Goal: Task Accomplishment & Management: Use online tool/utility

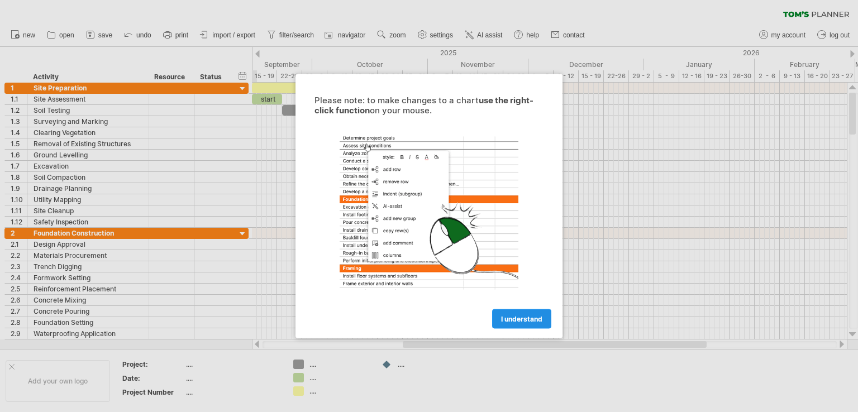
click at [516, 320] on span "I understand" at bounding box center [521, 319] width 41 height 8
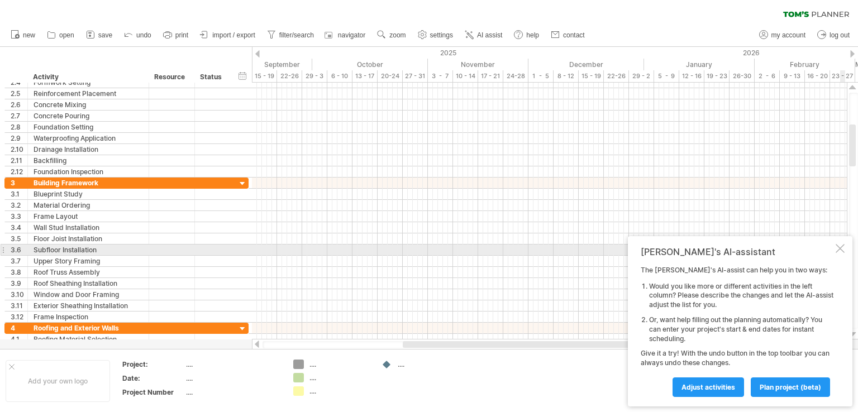
click at [838, 246] on div at bounding box center [839, 248] width 9 height 9
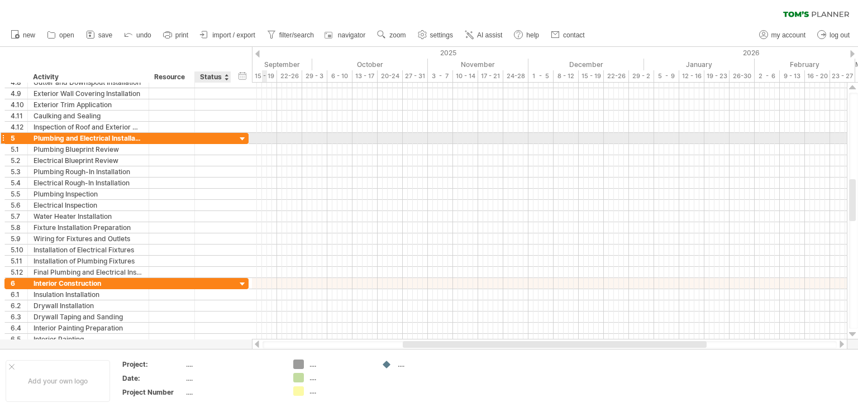
click at [239, 135] on div at bounding box center [242, 139] width 11 height 11
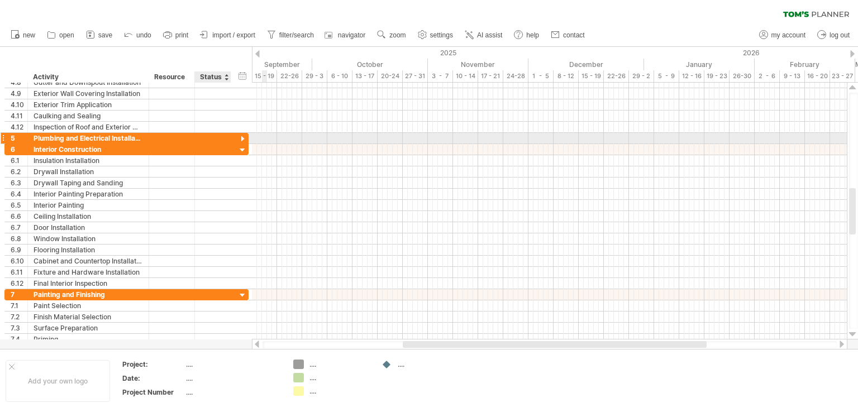
click at [240, 137] on div at bounding box center [242, 139] width 11 height 11
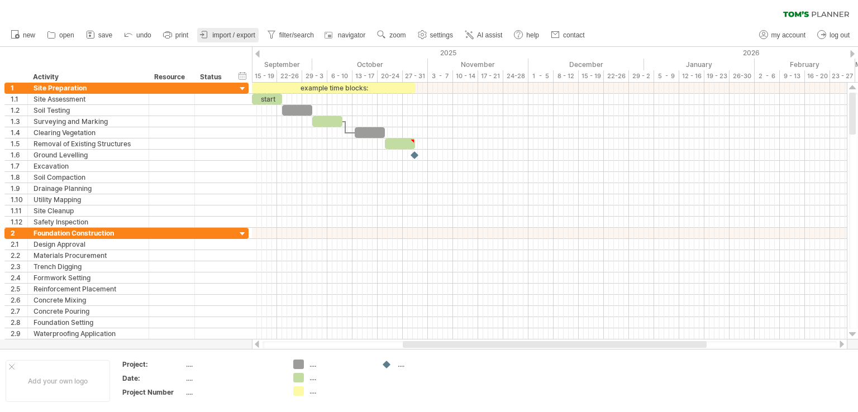
click at [233, 37] on span "import / export" at bounding box center [233, 35] width 43 height 8
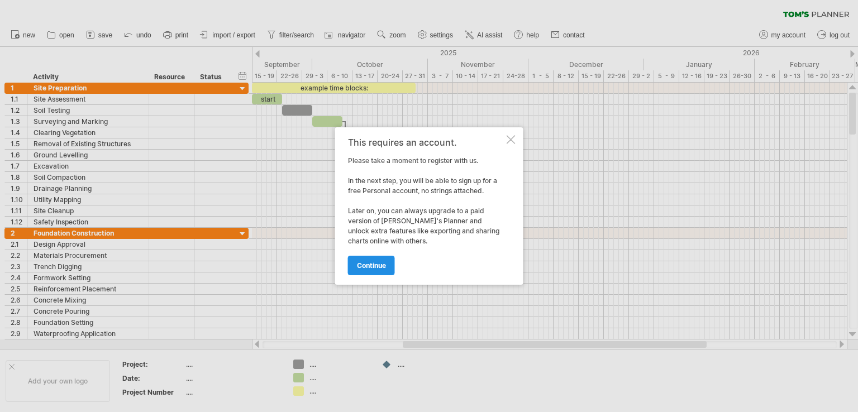
click at [357, 261] on span "continue" at bounding box center [371, 265] width 29 height 8
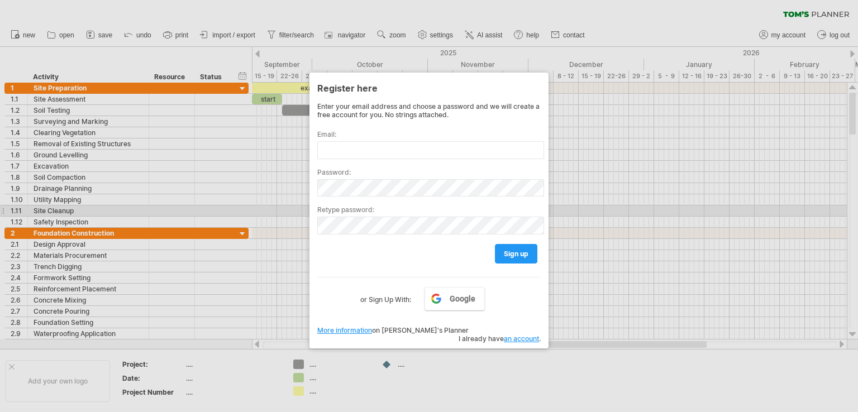
click at [601, 211] on div at bounding box center [429, 206] width 858 height 412
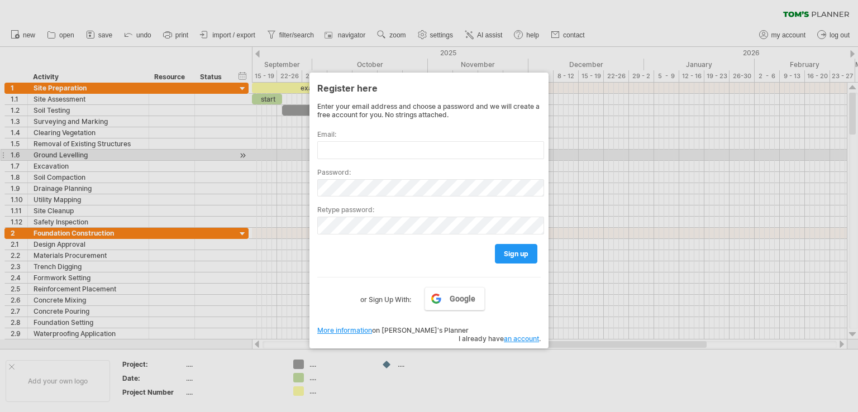
click at [250, 156] on div at bounding box center [429, 206] width 858 height 412
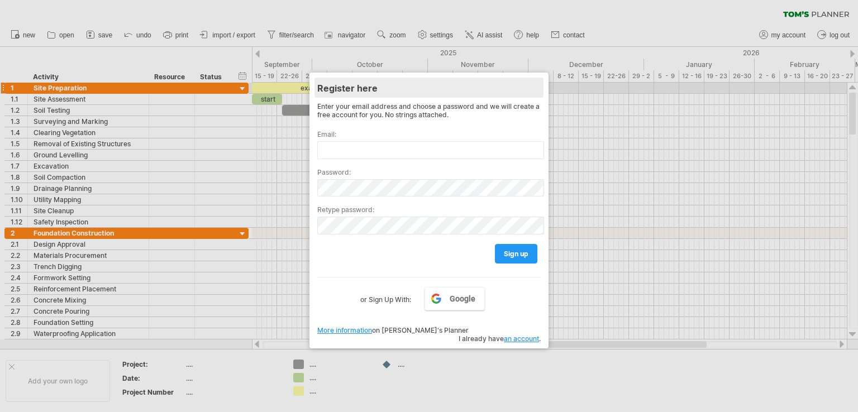
click at [527, 84] on div "Register here" at bounding box center [428, 88] width 223 height 20
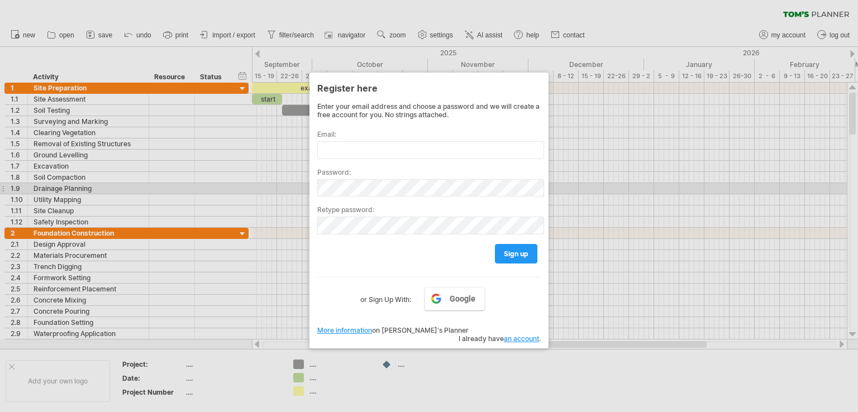
click at [737, 188] on div at bounding box center [429, 206] width 858 height 412
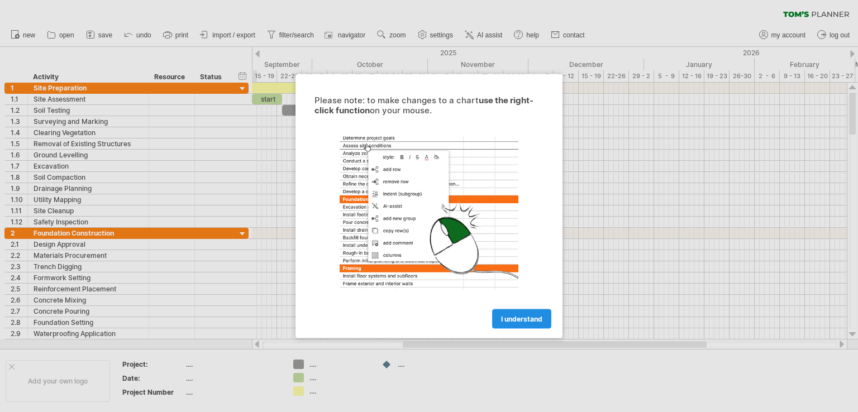
click at [530, 318] on span "I understand" at bounding box center [521, 319] width 41 height 8
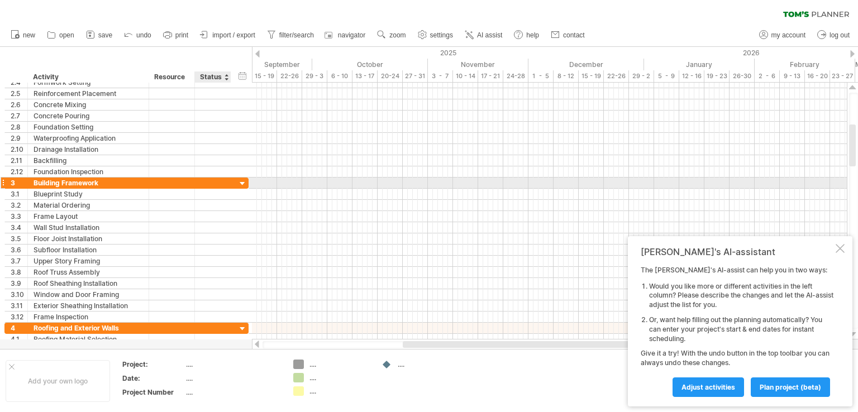
click at [241, 181] on div at bounding box center [242, 184] width 11 height 11
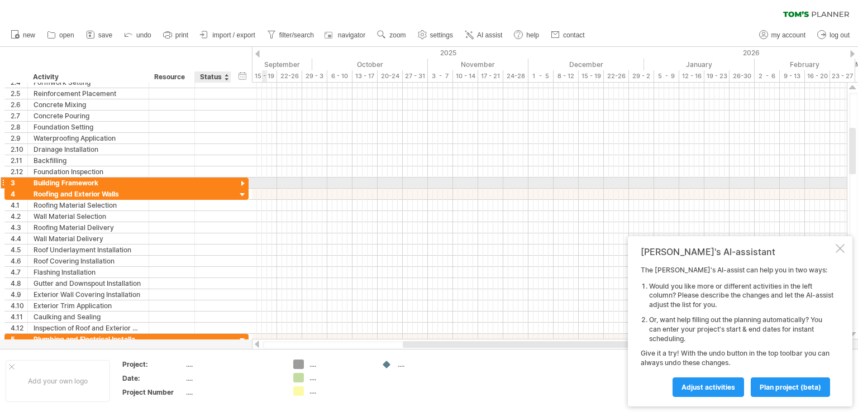
click at [240, 179] on div at bounding box center [242, 184] width 11 height 11
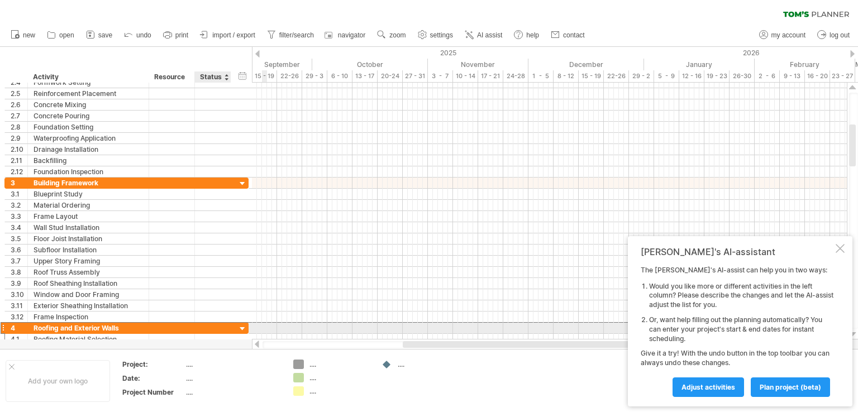
click at [233, 328] on div "**********" at bounding box center [126, 328] width 244 height 12
click at [242, 324] on div at bounding box center [242, 329] width 11 height 11
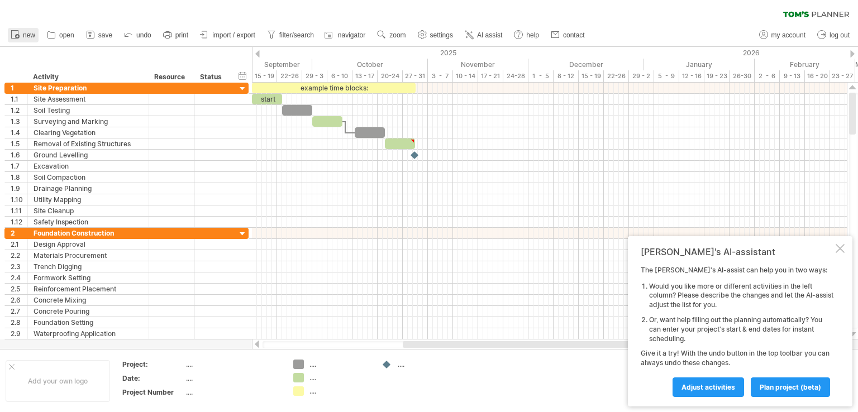
click at [23, 35] on span "new" at bounding box center [29, 35] width 12 height 8
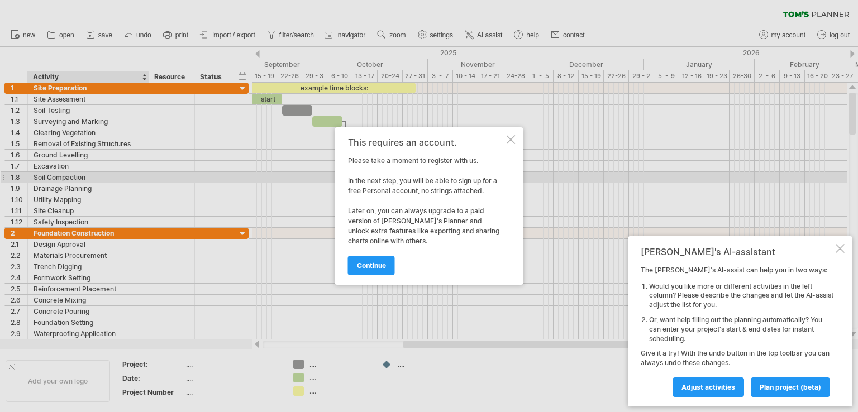
drag, startPoint x: 512, startPoint y: 141, endPoint x: 509, endPoint y: 146, distance: 6.0
click at [512, 141] on div at bounding box center [510, 139] width 9 height 9
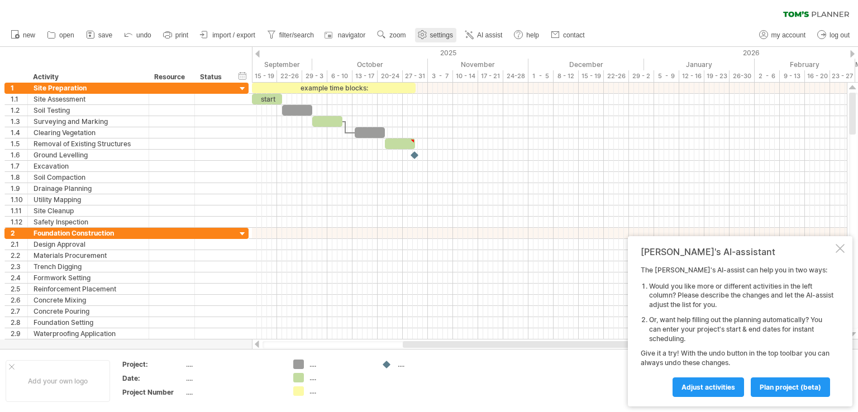
click at [440, 36] on span "settings" at bounding box center [441, 35] width 23 height 8
select select "*"
select select "**"
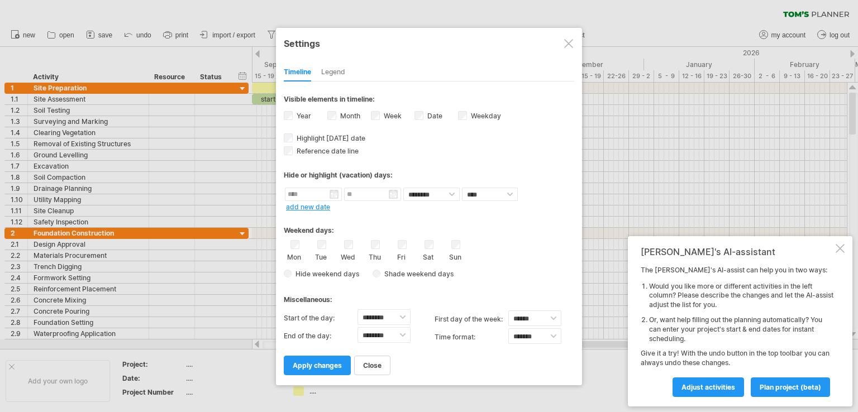
click at [333, 73] on div "Legend" at bounding box center [333, 73] width 24 height 18
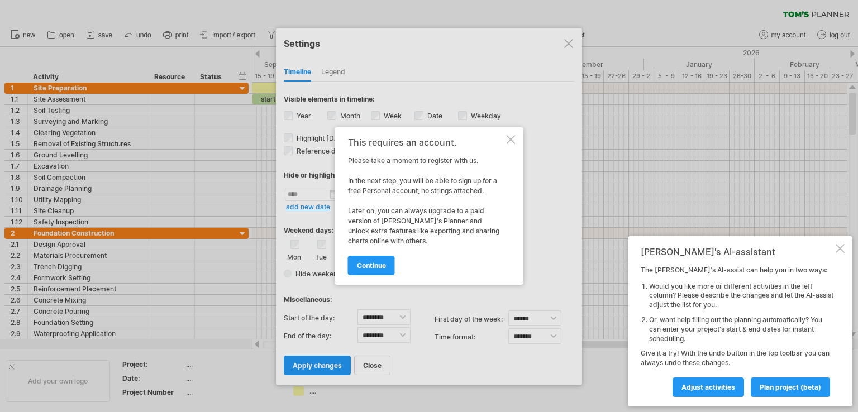
click at [512, 141] on div at bounding box center [510, 139] width 9 height 9
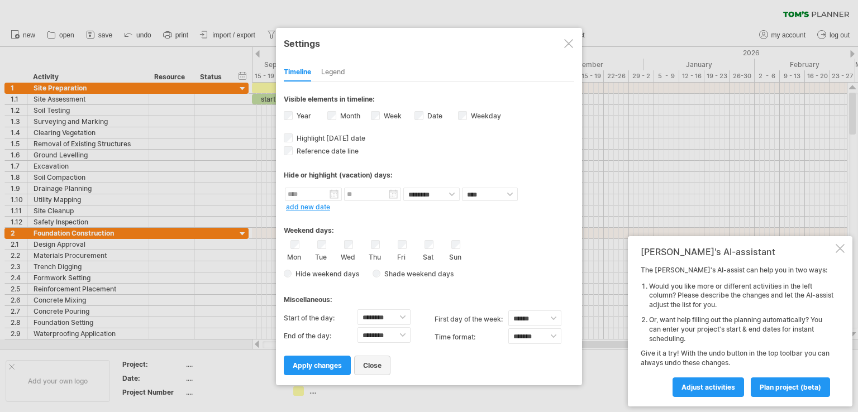
click at [376, 365] on span "close" at bounding box center [372, 365] width 18 height 8
